Goal: Use online tool/utility

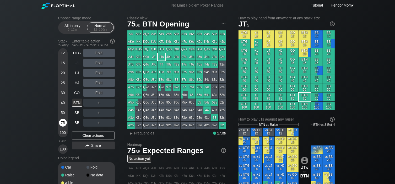
click at [64, 120] on div "75" at bounding box center [63, 123] width 8 height 8
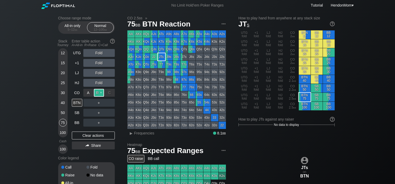
click at [99, 94] on div "R ✕" at bounding box center [99, 93] width 10 height 8
click at [101, 113] on div "R ✕" at bounding box center [99, 113] width 10 height 8
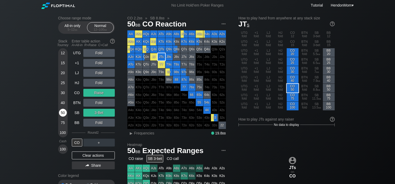
click at [61, 112] on div "50" at bounding box center [63, 113] width 8 height 8
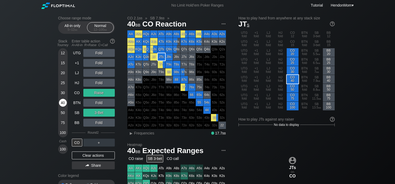
click at [63, 105] on div "40" at bounding box center [63, 103] width 8 height 8
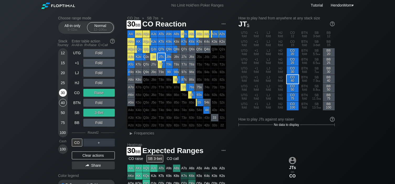
click at [63, 94] on div "30" at bounding box center [63, 93] width 8 height 8
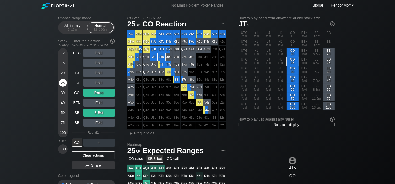
click at [64, 85] on div "25" at bounding box center [63, 83] width 8 height 8
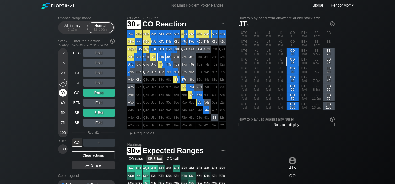
click at [64, 90] on div "30" at bounding box center [63, 93] width 8 height 8
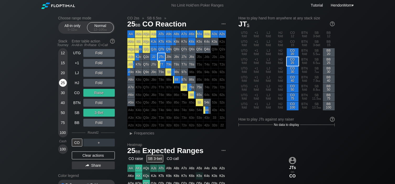
click at [62, 84] on div "25" at bounding box center [63, 83] width 8 height 8
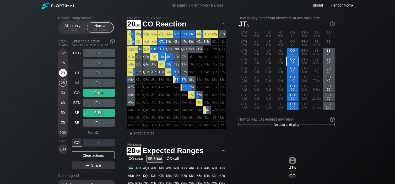
click at [62, 71] on div "20" at bounding box center [63, 73] width 8 height 8
